Goal: Transaction & Acquisition: Purchase product/service

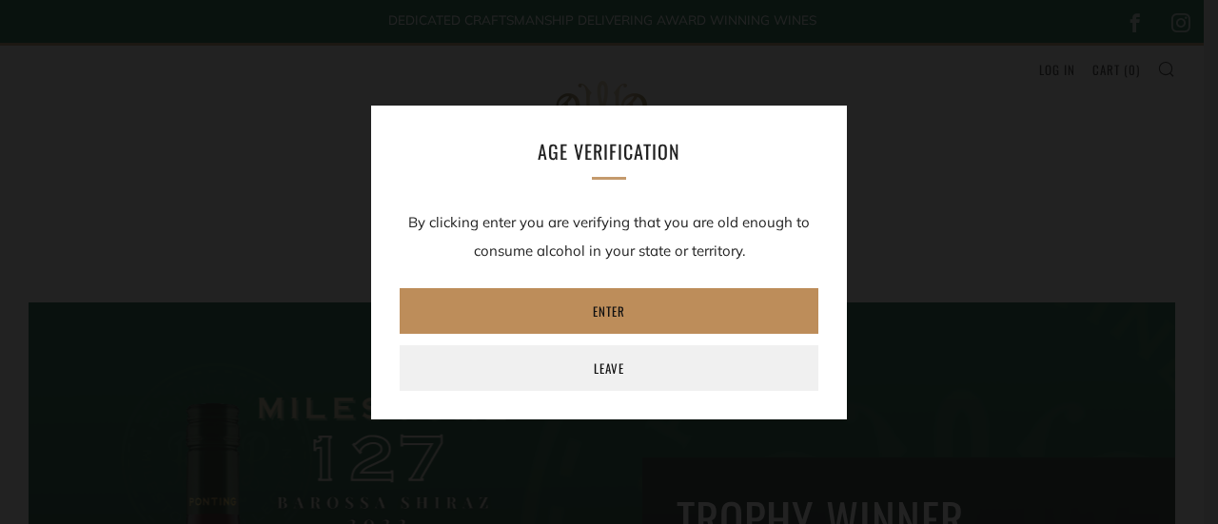
click at [590, 311] on link "Enter" at bounding box center [609, 311] width 419 height 46
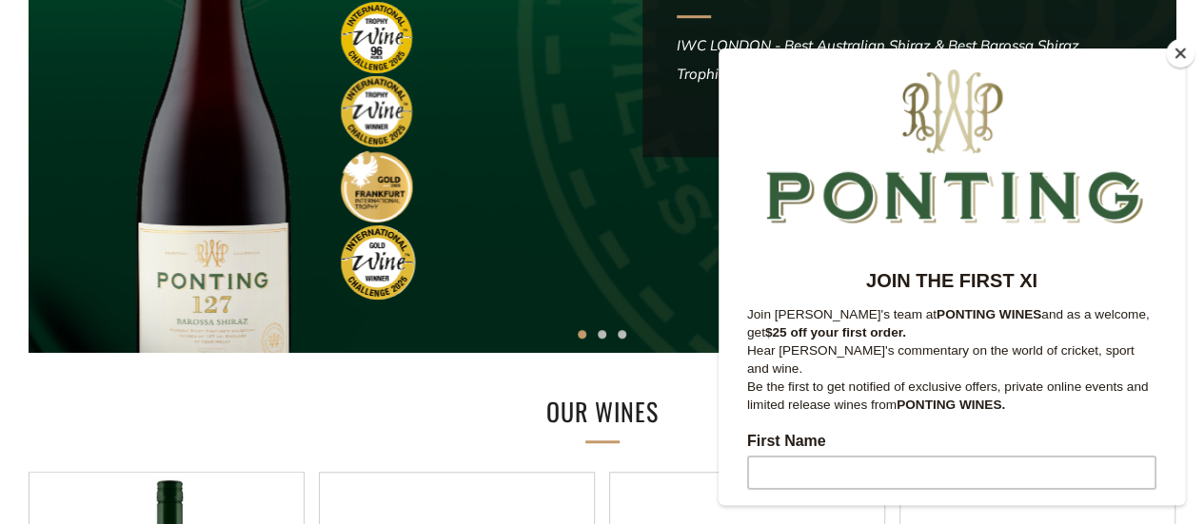
scroll to position [571, 0]
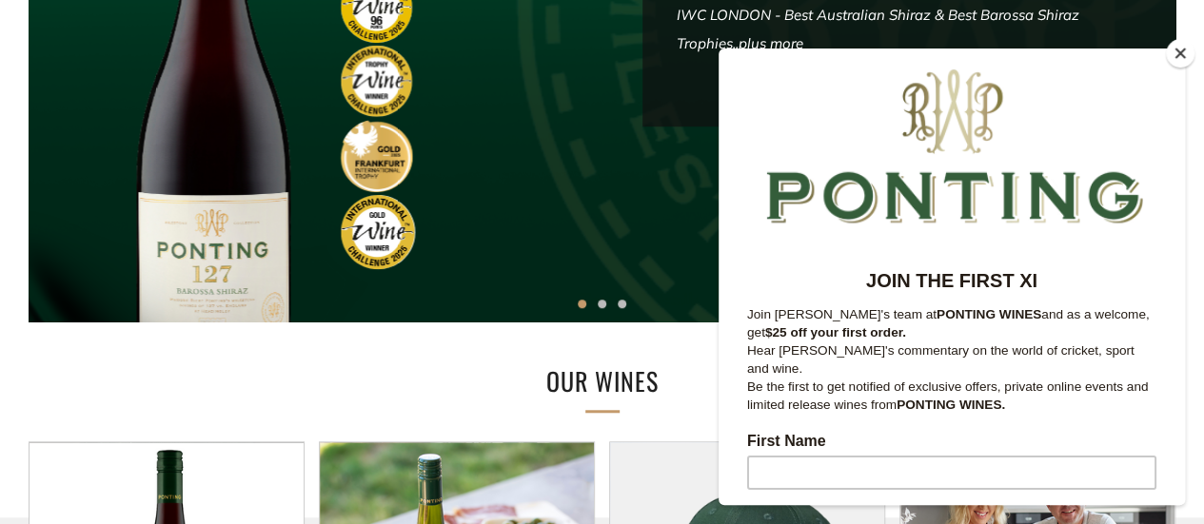
click at [1184, 54] on button "Close" at bounding box center [1179, 53] width 29 height 29
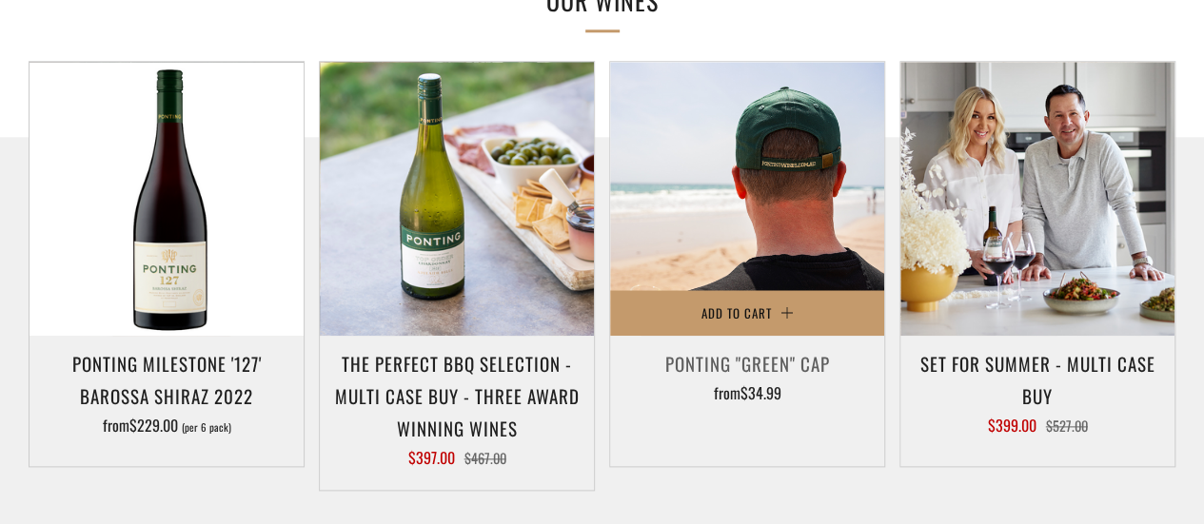
scroll to position [1047, 0]
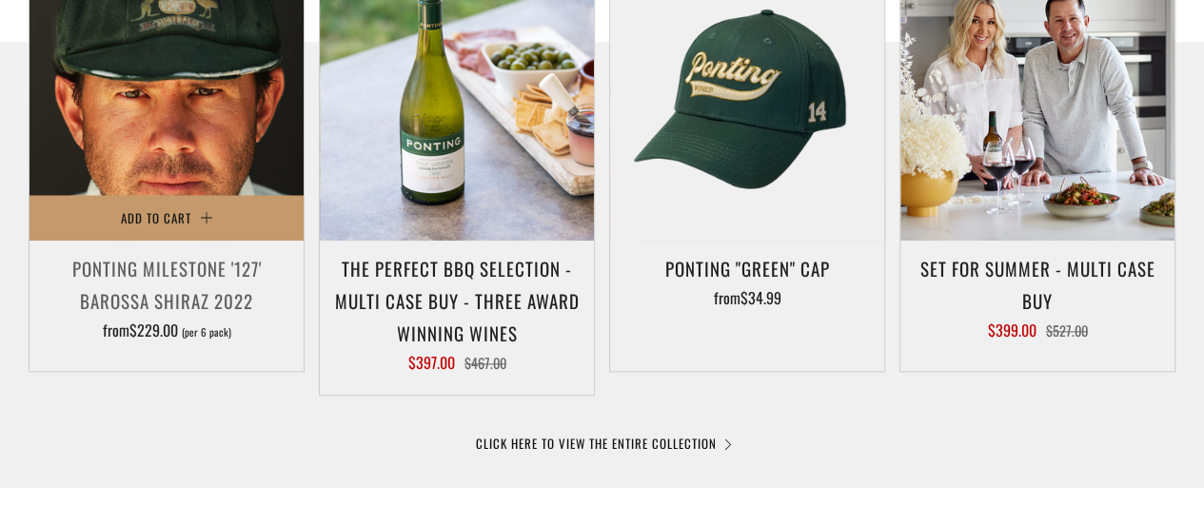
click at [179, 144] on img at bounding box center [166, 104] width 274 height 274
